Goal: Information Seeking & Learning: Learn about a topic

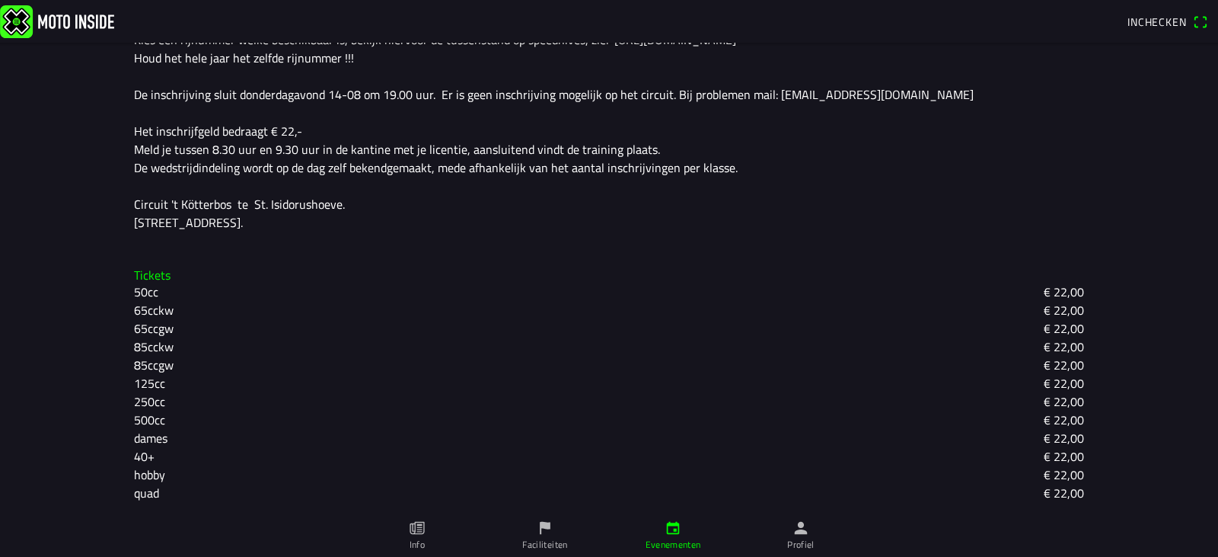
scroll to position [27, 0]
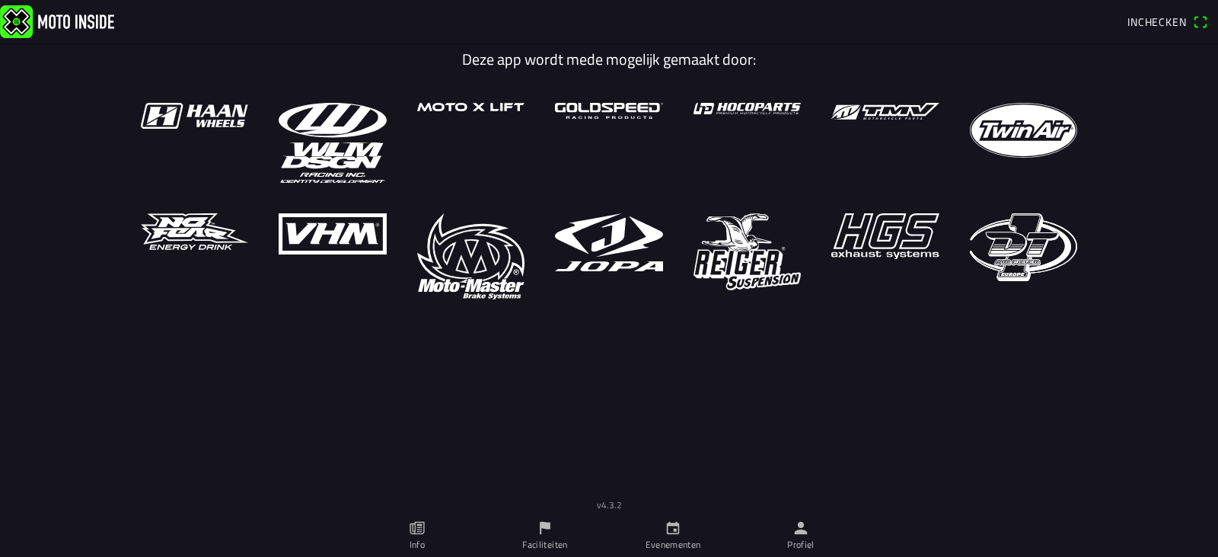
click at [687, 521] on link "Evenementen" at bounding box center [673, 535] width 128 height 43
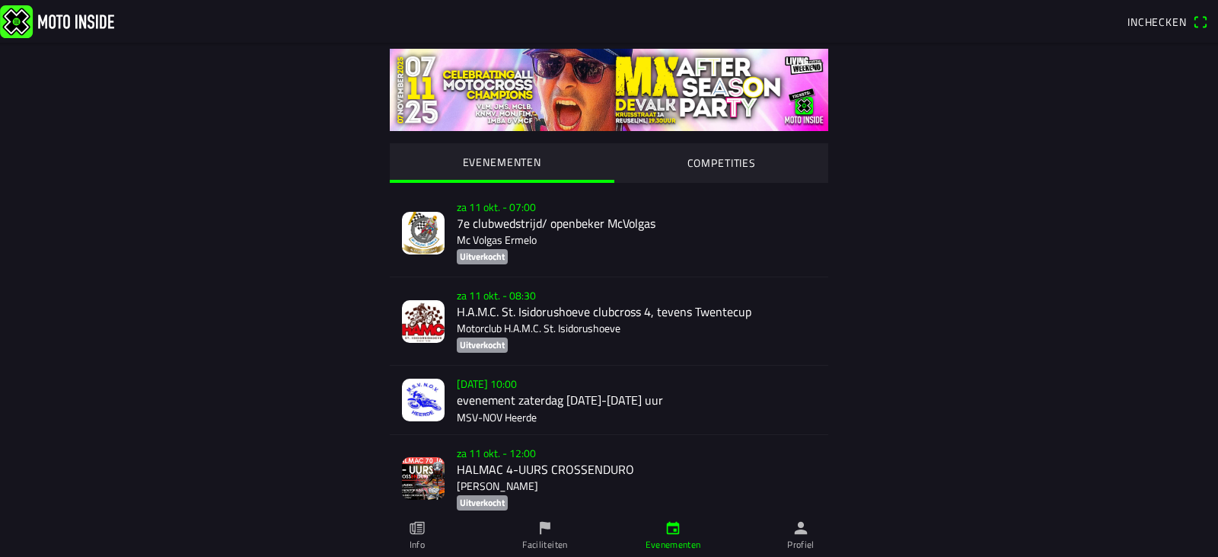
click at [802, 526] on icon "person" at bounding box center [801, 528] width 13 height 13
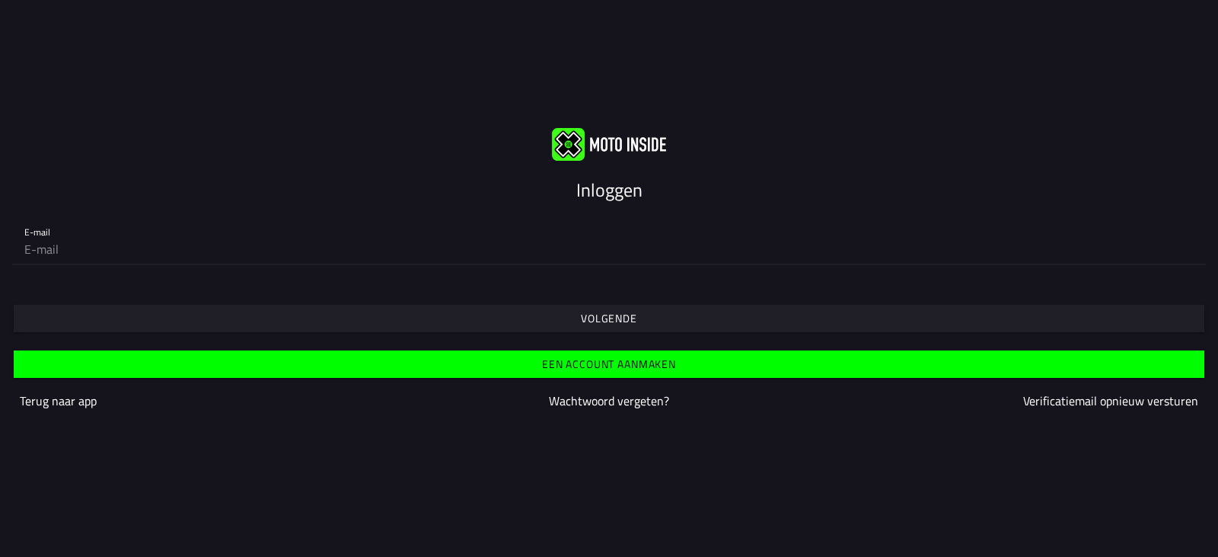
click at [91, 247] on input "email" at bounding box center [608, 249] width 1169 height 30
type input "[EMAIL_ADDRESS][DOMAIN_NAME]"
click at [580, 321] on span "Volgende" at bounding box center [608, 318] width 1167 height 27
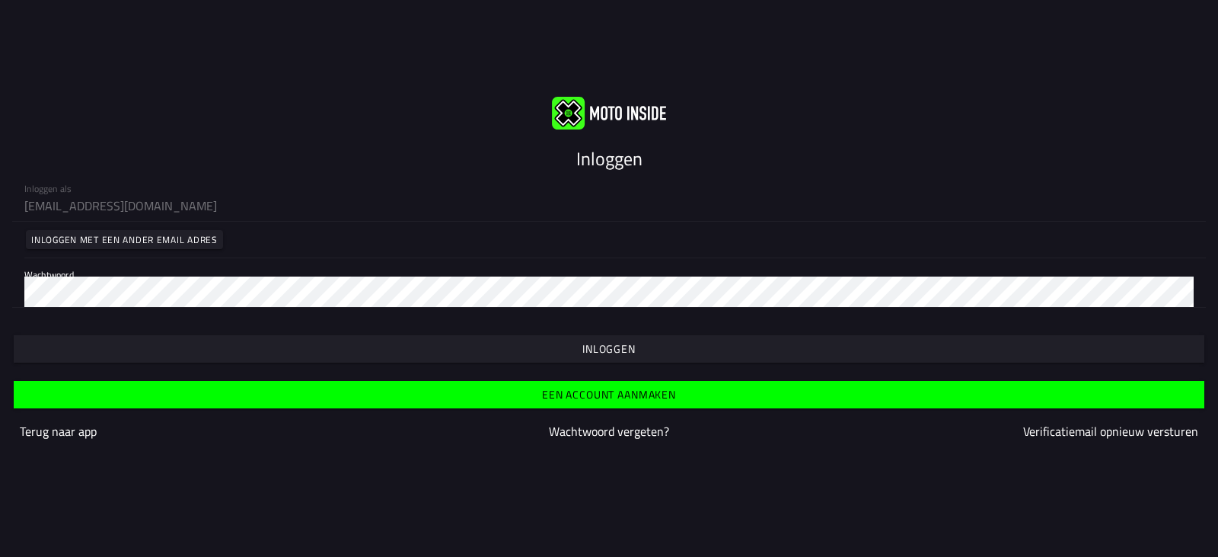
click at [0, 0] on slot "Inloggen" at bounding box center [0, 0] width 0 height 0
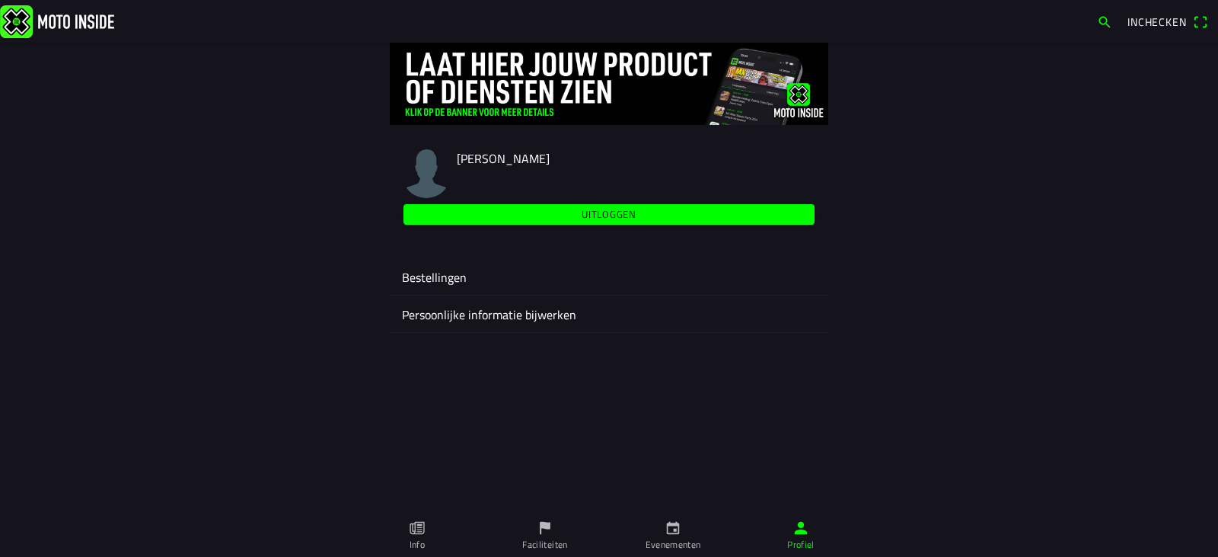
click at [447, 287] on div "Bestellingen" at bounding box center [609, 276] width 414 height 37
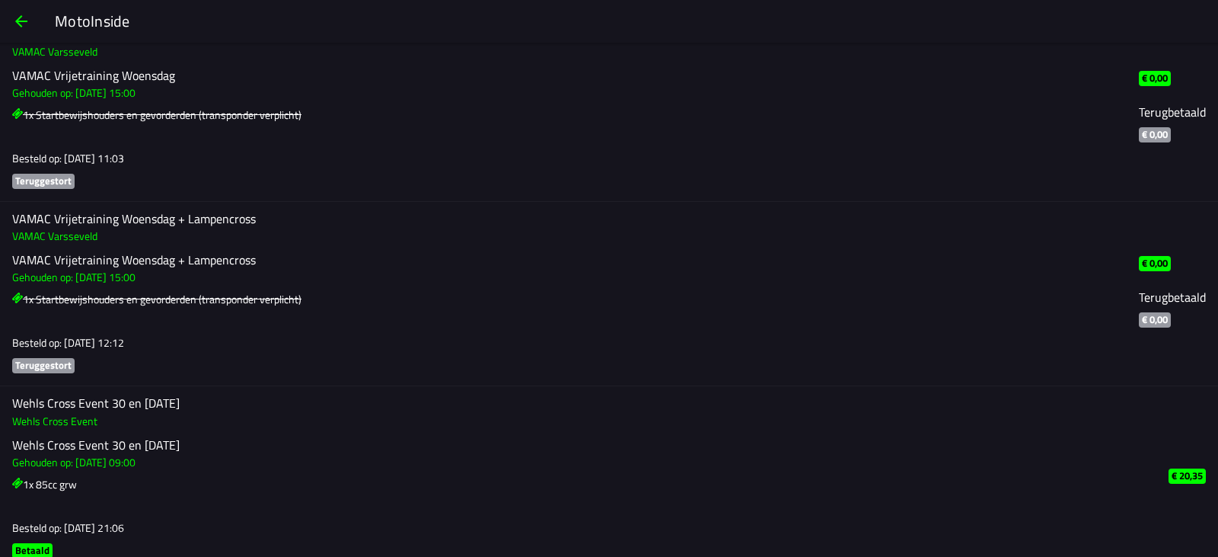
scroll to position [1370, 0]
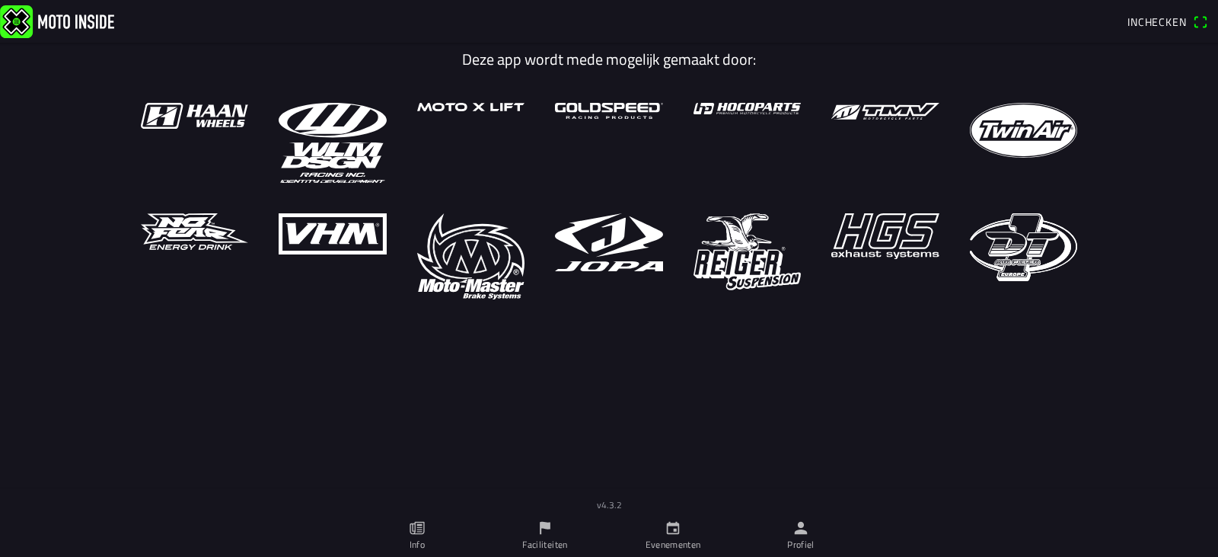
click at [665, 523] on icon "calendar" at bounding box center [673, 527] width 17 height 17
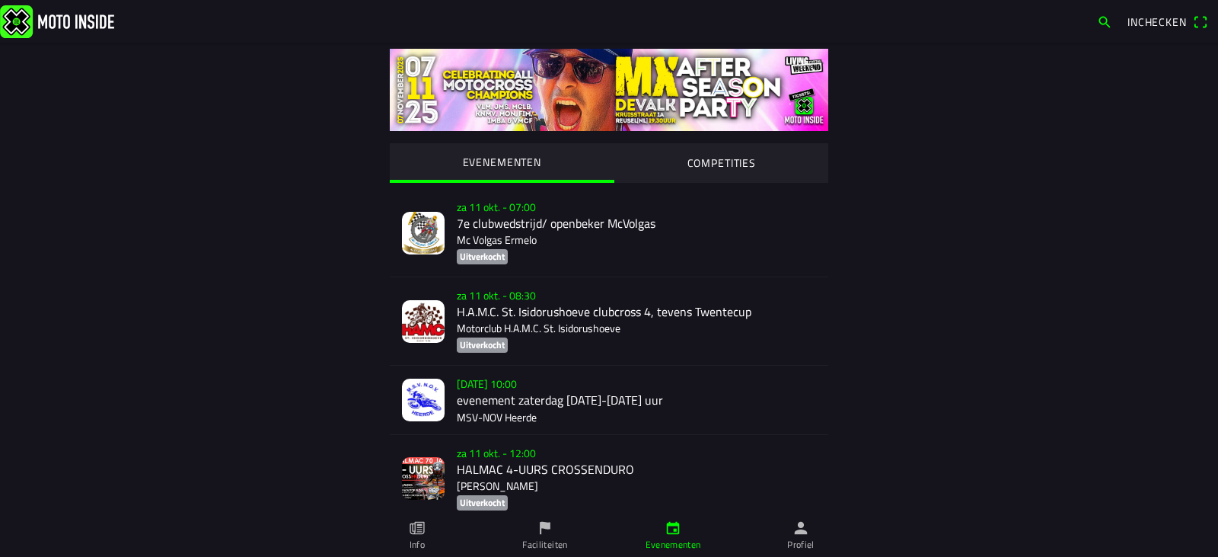
click at [513, 321] on div "za 11 okt. - 08:30 H.A.M.C. St. Isidorushoeve clubcross 4, tevens Twentecup Mot…" at bounding box center [636, 321] width 359 height 88
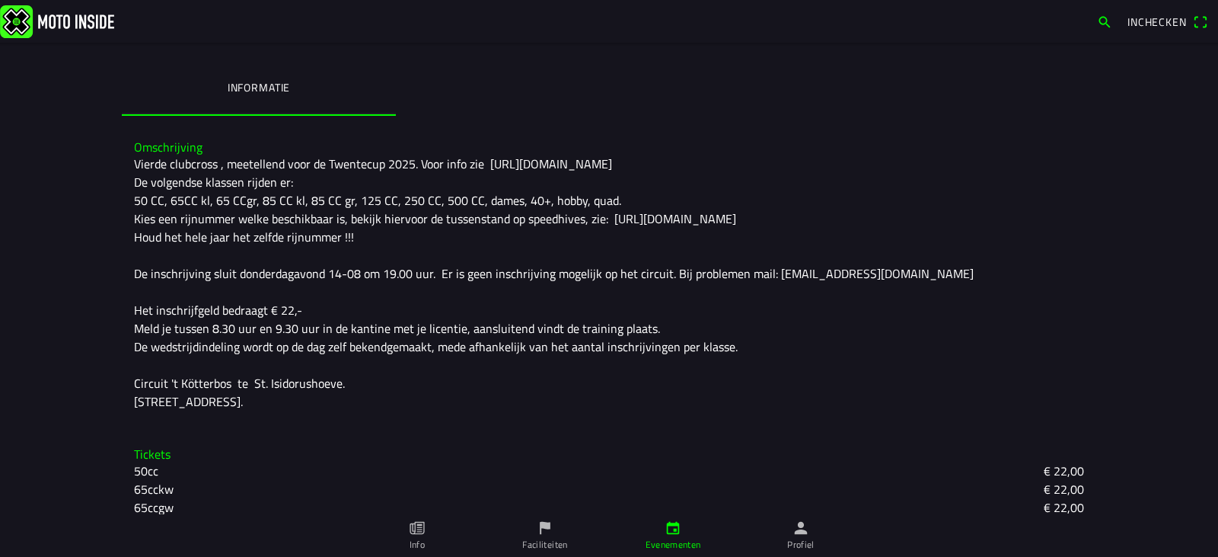
scroll to position [332, 0]
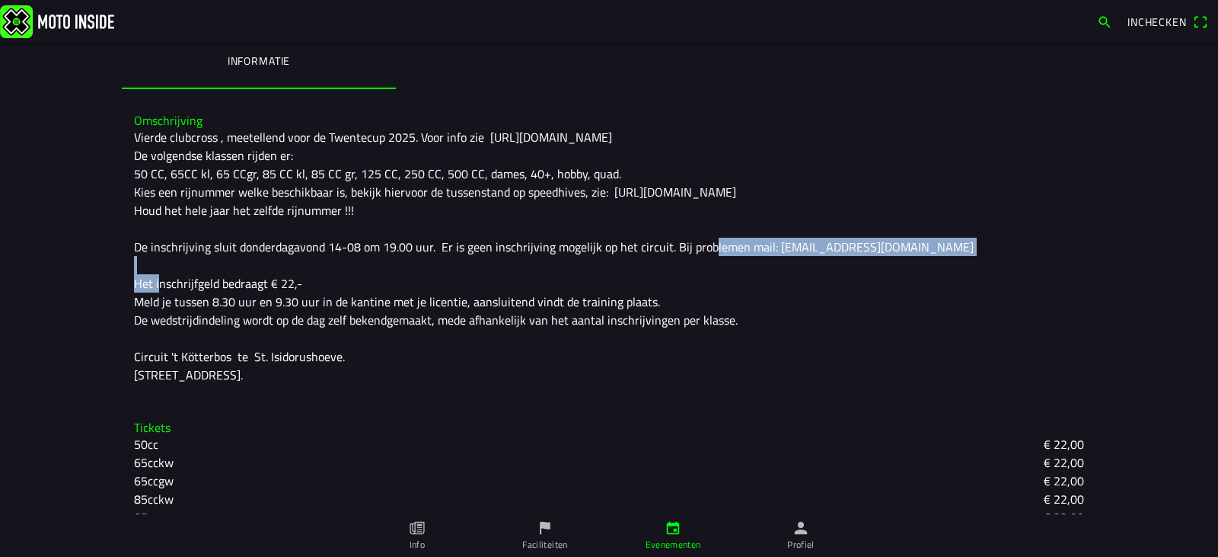
drag, startPoint x: 654, startPoint y: 244, endPoint x: 433, endPoint y: 249, distance: 220.9
click at [433, 249] on div "Vierde clubcross , meetellend voor de Twentecup 2025. Voor info zie https://www…" at bounding box center [609, 256] width 950 height 256
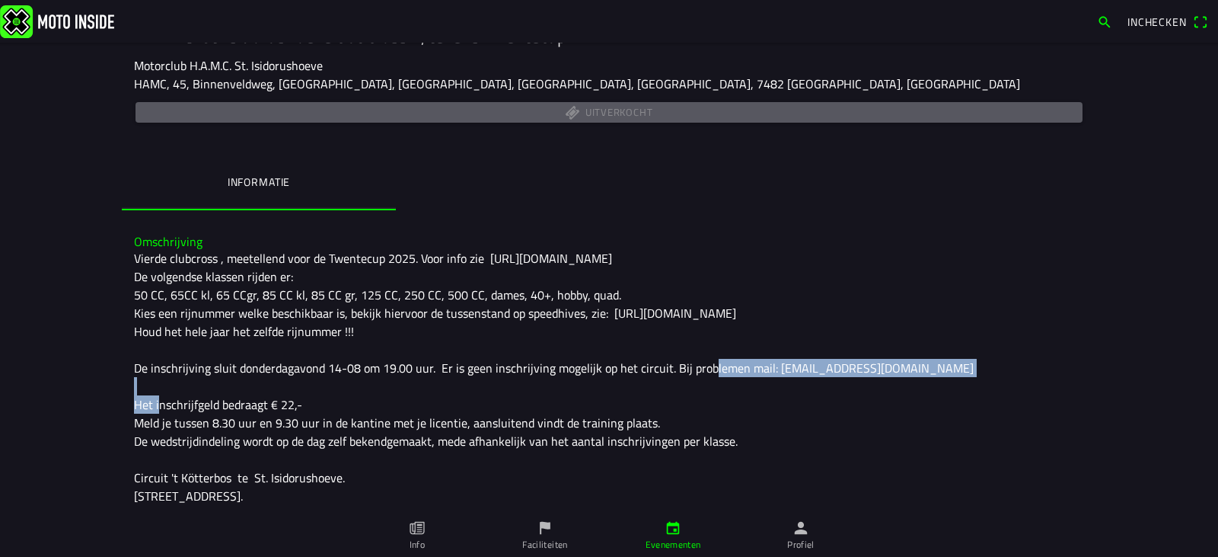
scroll to position [228, 0]
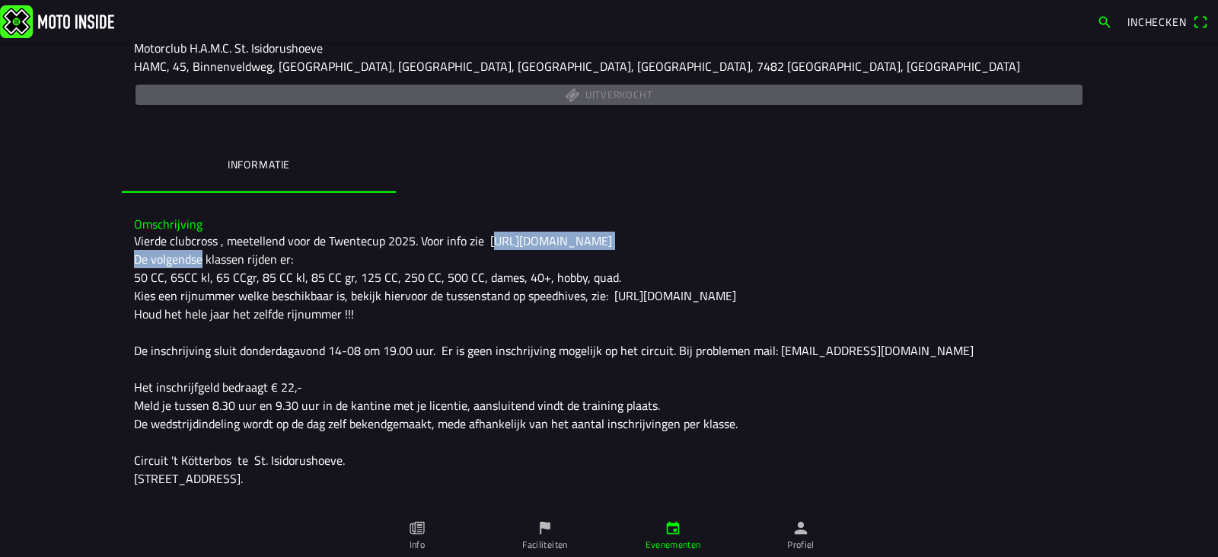
drag, startPoint x: 658, startPoint y: 242, endPoint x: 507, endPoint y: 231, distance: 151.1
click at [484, 239] on div "Vierde clubcross , meetellend voor de Twentecup 2025. Voor info zie https://www…" at bounding box center [609, 359] width 950 height 256
copy div "https://www.hamc.nl/twentecup/"
